Goal: Information Seeking & Learning: Learn about a topic

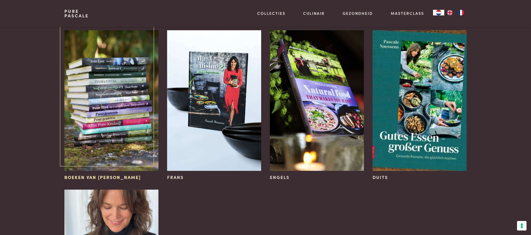
scroll to position [70, 0]
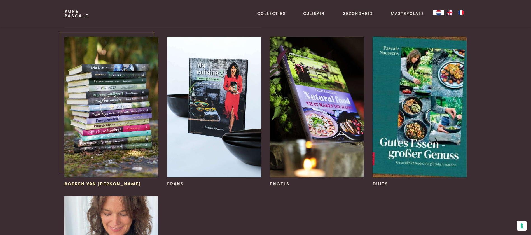
click at [87, 109] on img at bounding box center [111, 107] width 94 height 141
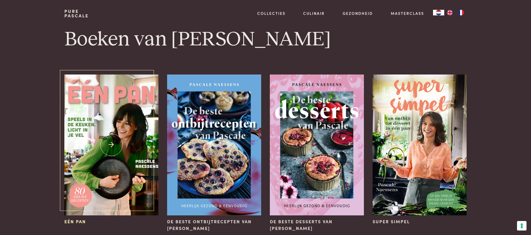
click at [108, 140] on img at bounding box center [111, 144] width 94 height 141
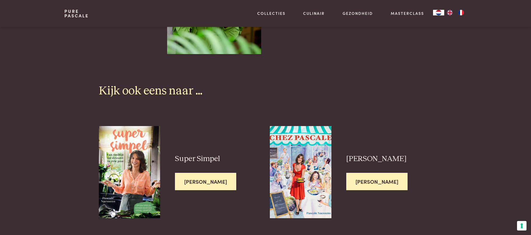
scroll to position [1378, 0]
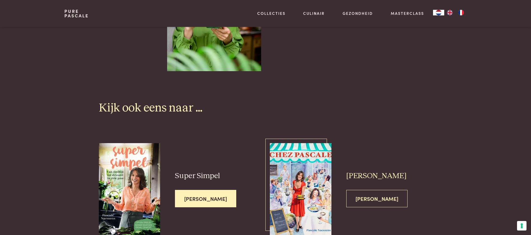
click at [376, 190] on span "[PERSON_NAME]" at bounding box center [376, 199] width 61 height 18
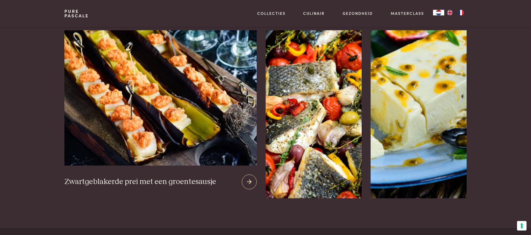
scroll to position [504, 0]
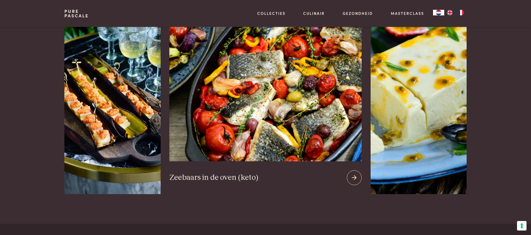
click at [252, 131] on img at bounding box center [265, 93] width 192 height 135
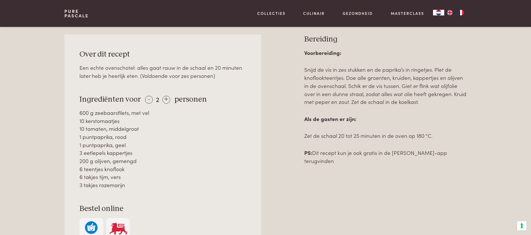
scroll to position [252, 0]
